Goal: Information Seeking & Learning: Learn about a topic

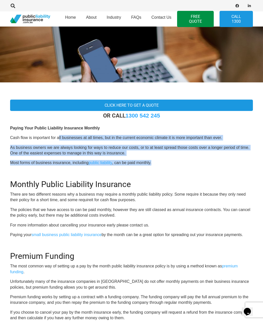
drag, startPoint x: 59, startPoint y: 137, endPoint x: 155, endPoint y: 162, distance: 100.0
click at [155, 162] on div "OR CALL 1300 542 245 Paying Your Public Liability Insurance Monthly Cash flow i…" at bounding box center [131, 286] width 243 height 348
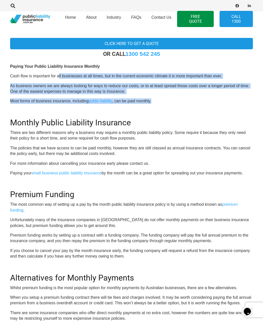
scroll to position [145, 0]
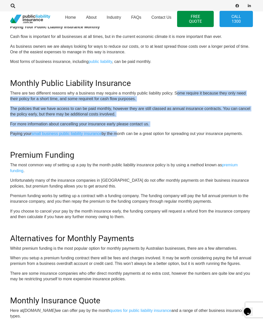
drag, startPoint x: 207, startPoint y: 93, endPoint x: 124, endPoint y: 132, distance: 92.3
click at [116, 131] on div "OR CALL 1300 542 245 Paying Your Public Liability Insurance Monthly Cash flow i…" at bounding box center [131, 185] width 243 height 348
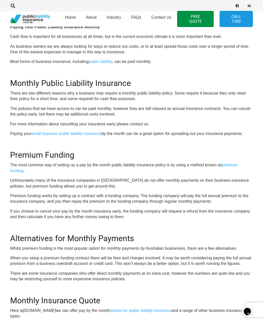
click at [127, 134] on p "Paying your small business public liability insurance by the month can be a gre…" at bounding box center [131, 134] width 243 height 6
drag, startPoint x: 142, startPoint y: 132, endPoint x: 231, endPoint y: 135, distance: 89.2
click at [231, 135] on p "Paying your small business public liability insurance by the month can be a gre…" at bounding box center [131, 134] width 243 height 6
click at [225, 142] on div "OR CALL 1300 542 245 Paying Your Public Liability Insurance Monthly Cash flow i…" at bounding box center [131, 185] width 243 height 348
click at [75, 132] on link "small business public liability insurance" at bounding box center [67, 133] width 70 height 4
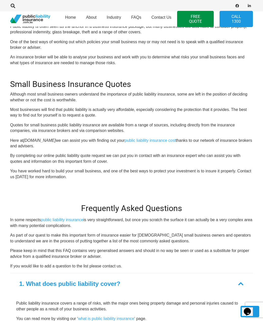
scroll to position [631, 0]
